Goal: Find specific page/section: Find specific page/section

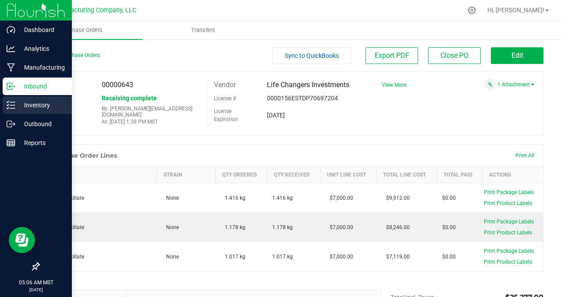
click at [40, 106] on p "Inventory" at bounding box center [41, 105] width 53 height 11
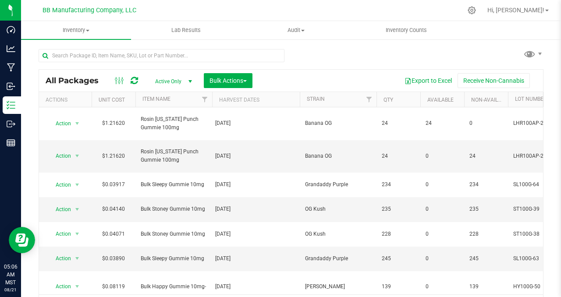
click at [327, 50] on div "All Packages Active Only Active Only Lab Samples Locked All Bulk Actions Add to…" at bounding box center [291, 178] width 505 height 275
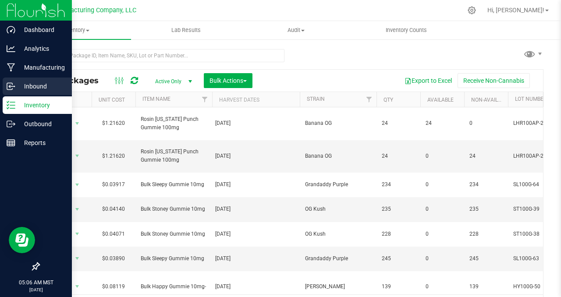
click at [41, 89] on p "Inbound" at bounding box center [41, 86] width 53 height 11
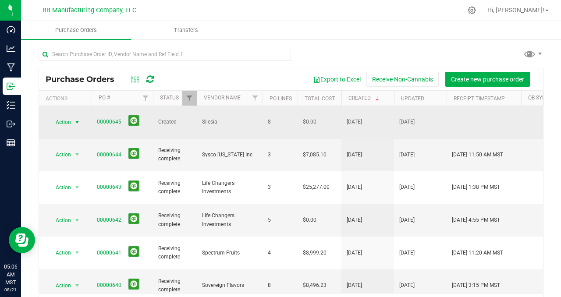
click at [76, 119] on span "select" at bounding box center [77, 122] width 7 height 7
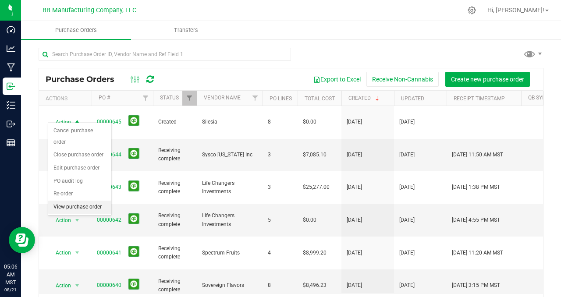
click at [84, 201] on li "View purchase order" at bounding box center [79, 207] width 63 height 13
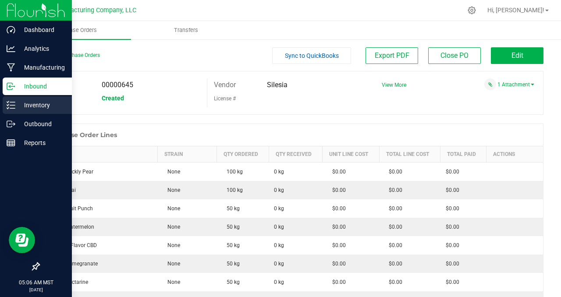
click at [39, 101] on p "Inventory" at bounding box center [41, 105] width 53 height 11
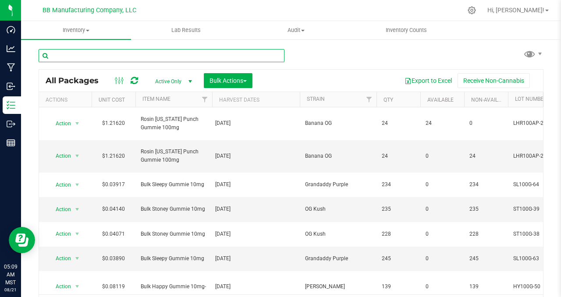
click at [65, 56] on input "text" at bounding box center [162, 55] width 246 height 13
paste input "060425 (C) [DATE]"
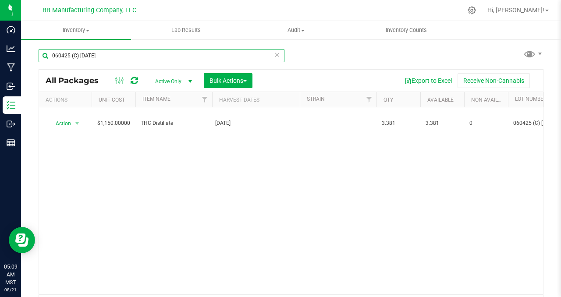
type input "060425 (C) [DATE]"
